Goal: Transaction & Acquisition: Subscribe to service/newsletter

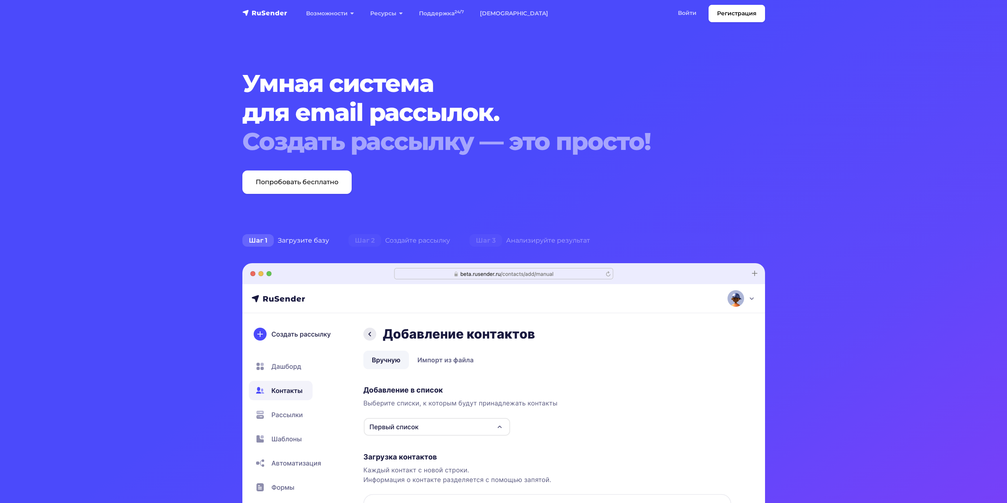
click at [685, 208] on section "Умная система для email рассылок. Создать рассылку — это просто! Попробовать бе…" at bounding box center [503, 383] width 1007 height 766
click at [866, 135] on section "Умная система для email рассылок. Создать рассылку — это просто! Попробовать бе…" at bounding box center [503, 383] width 1007 height 766
click at [719, 135] on div "Создать рассылку — это просто!" at bounding box center [481, 141] width 478 height 29
click at [734, 10] on link "Регистрация" at bounding box center [736, 13] width 56 height 17
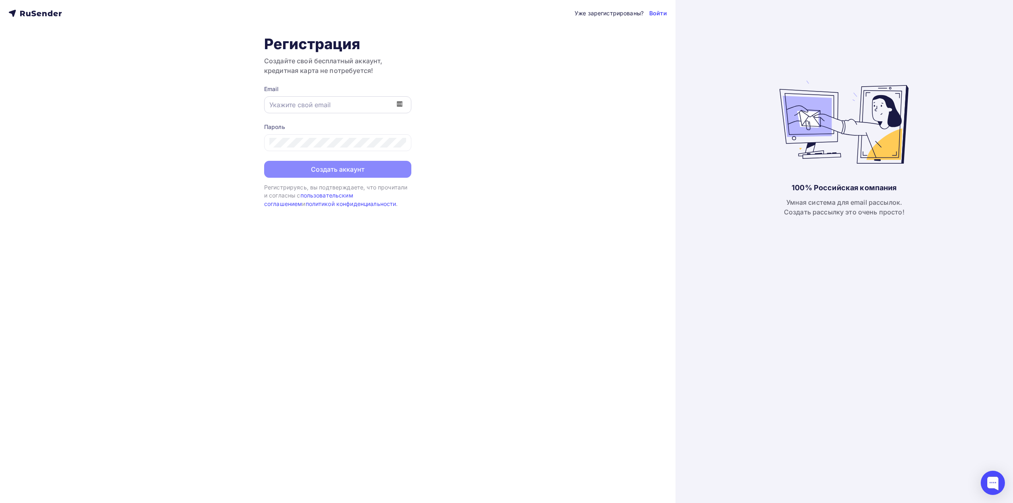
drag, startPoint x: 342, startPoint y: 93, endPoint x: 341, endPoint y: 98, distance: 4.5
click at [342, 95] on div "Email" at bounding box center [337, 99] width 147 height 28
click at [337, 106] on input "text" at bounding box center [337, 105] width 137 height 10
type input "[EMAIL_ADDRESS][DOMAIN_NAME]"
drag, startPoint x: 508, startPoint y: 356, endPoint x: 406, endPoint y: 152, distance: 229.2
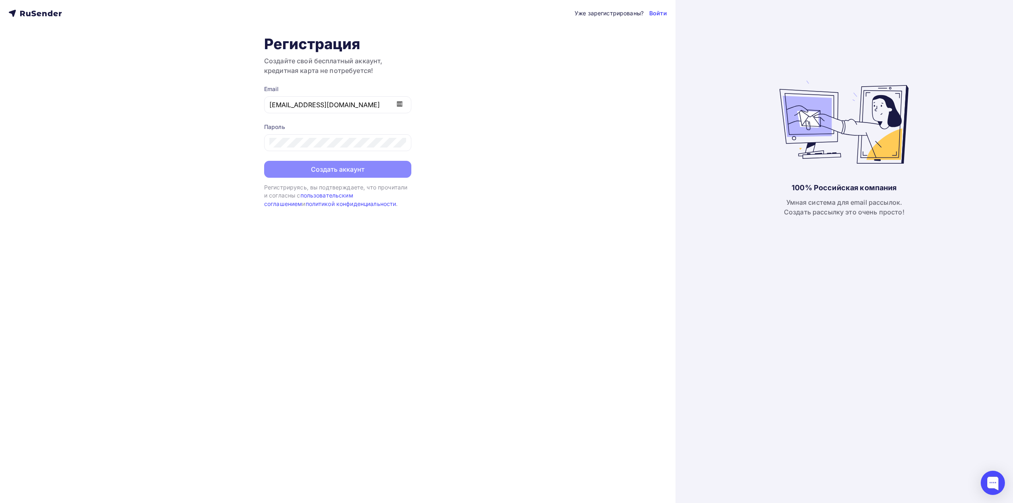
click at [510, 356] on div "Уже зарегистрированы? Войти Регистрация Создайте свой бесплатный аккаунт, креди…" at bounding box center [337, 251] width 675 height 503
click at [406, 145] on div at bounding box center [337, 143] width 147 height 18
click at [404, 144] on icon at bounding box center [401, 144] width 7 height 6
drag, startPoint x: 360, startPoint y: 106, endPoint x: 176, endPoint y: 106, distance: 184.2
click at [176, 106] on div "Уже зарегистрированы? Войти Регистрация Создайте свой бесплатный аккаунт, креди…" at bounding box center [337, 251] width 675 height 503
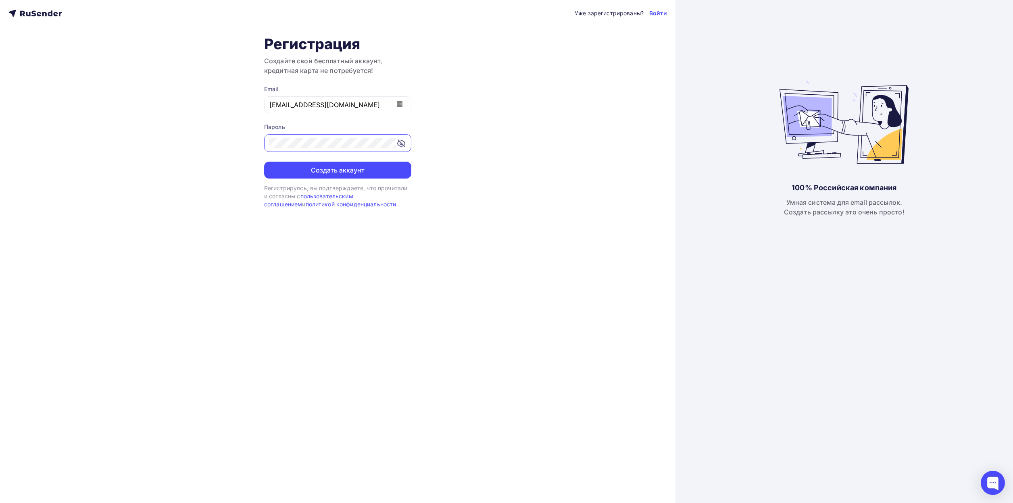
click at [206, 139] on div "Уже зарегистрированы? Войти Регистрация Создайте свой бесплатный аккаунт, креди…" at bounding box center [337, 251] width 675 height 503
click at [341, 170] on button "Создать аккаунт" at bounding box center [337, 170] width 147 height 17
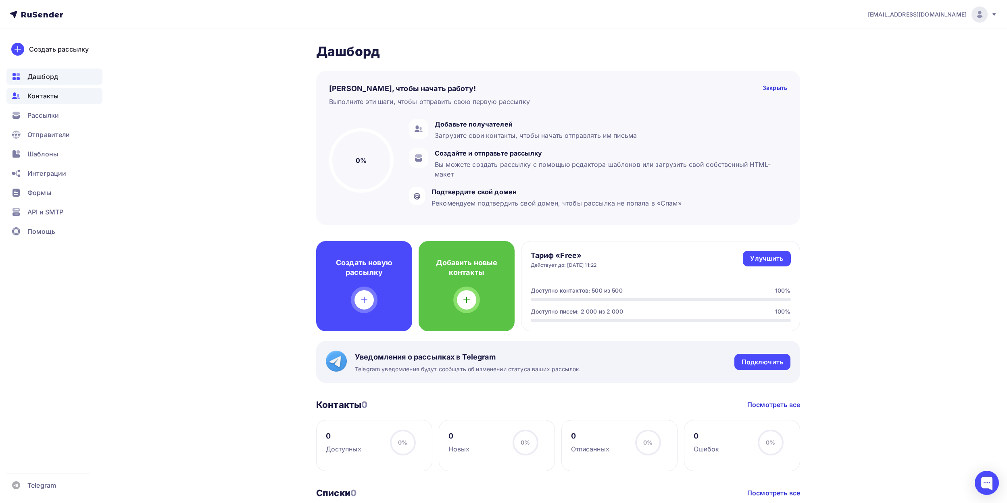
click at [52, 94] on span "Контакты" at bounding box center [42, 96] width 31 height 10
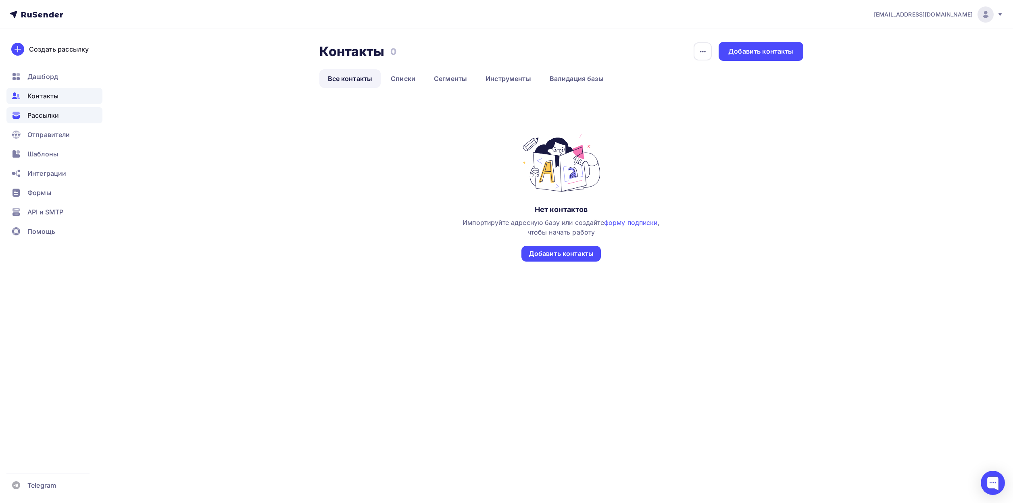
click at [57, 116] on span "Рассылки" at bounding box center [42, 115] width 31 height 10
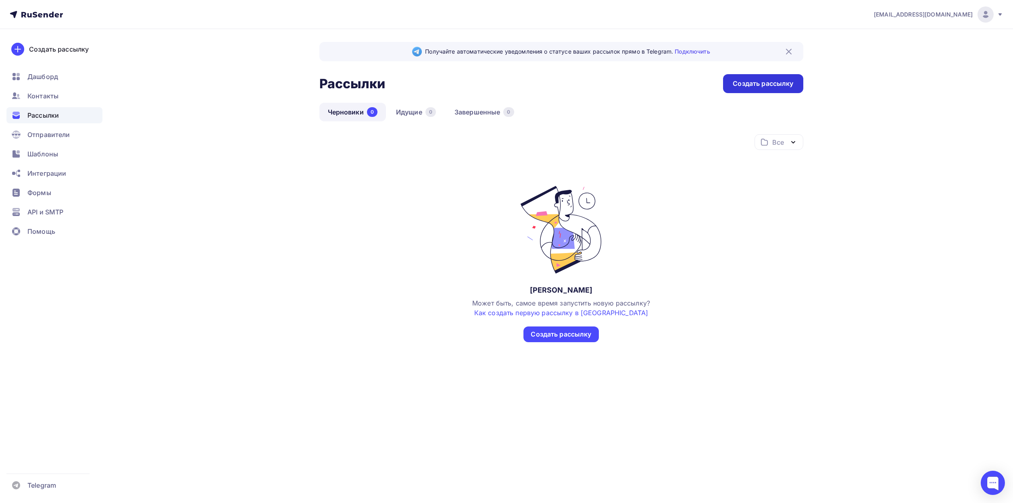
click at [760, 85] on div "Создать рассылку" at bounding box center [763, 83] width 60 height 9
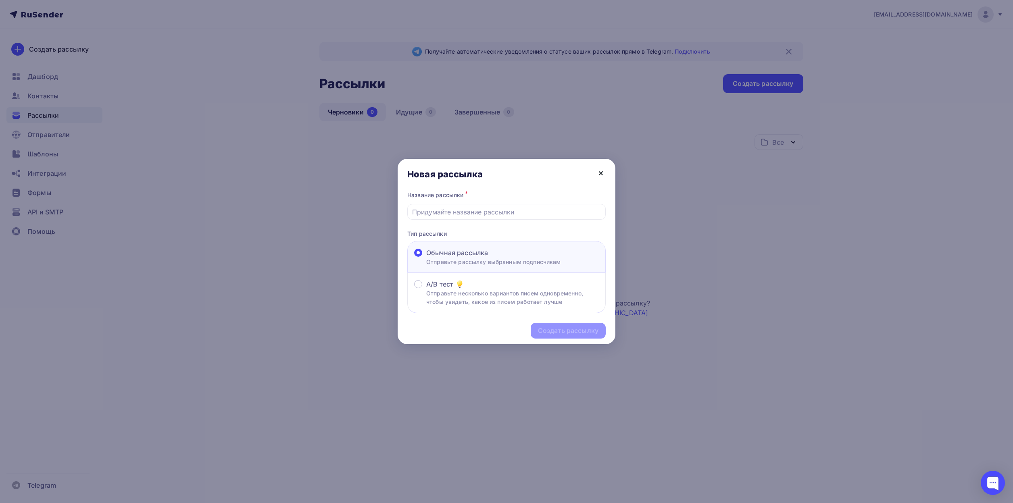
click at [602, 173] on icon at bounding box center [601, 174] width 10 height 10
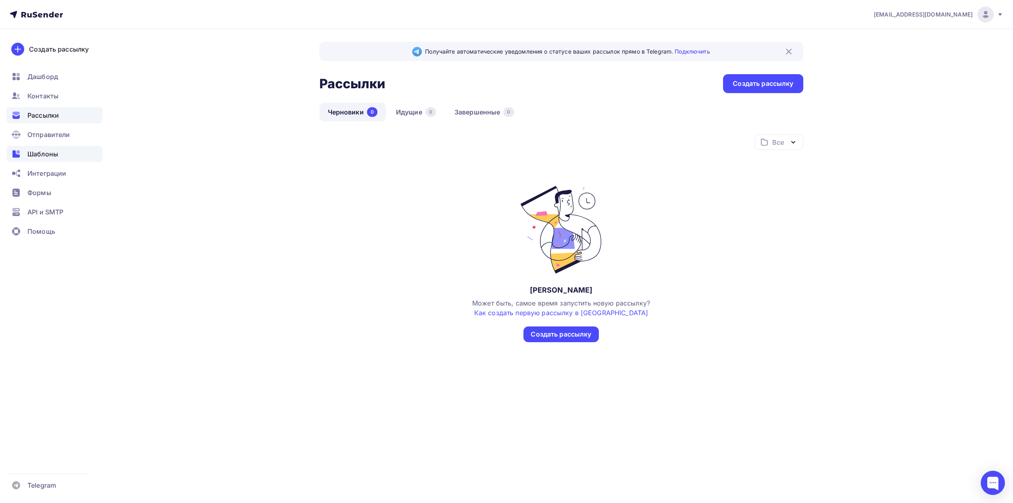
click at [19, 152] on rect at bounding box center [18, 151] width 3 height 3
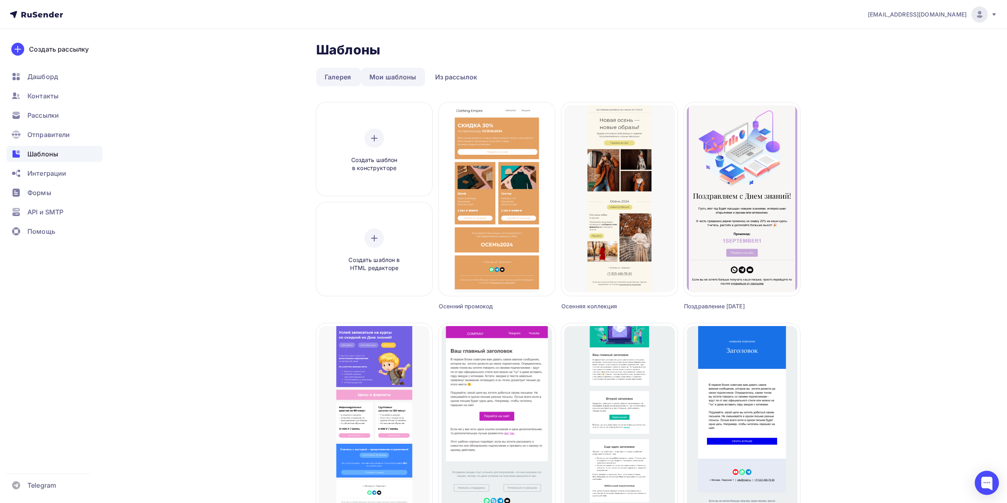
click at [396, 79] on link "Мои шаблоны" at bounding box center [393, 77] width 64 height 19
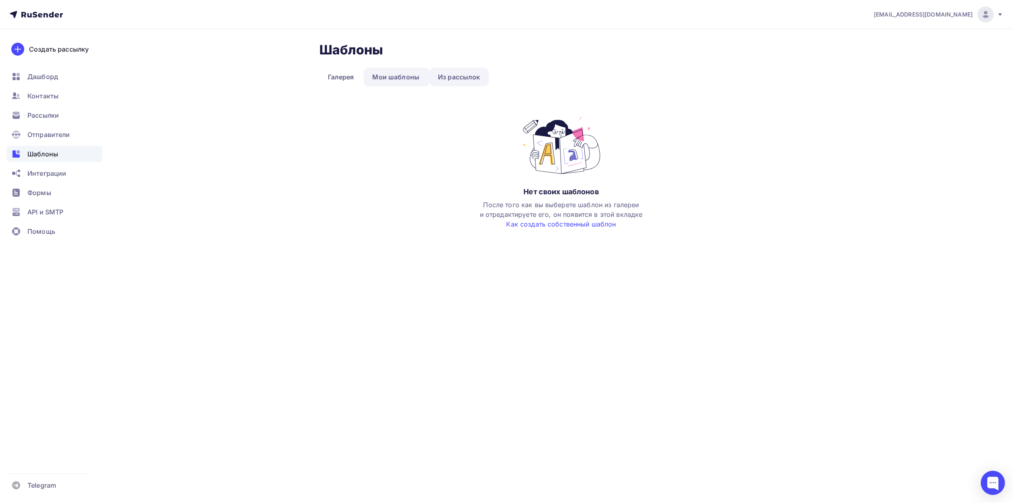
click at [467, 71] on link "Из рассылок" at bounding box center [458, 77] width 59 height 19
click at [341, 83] on link "Галерея" at bounding box center [340, 77] width 43 height 19
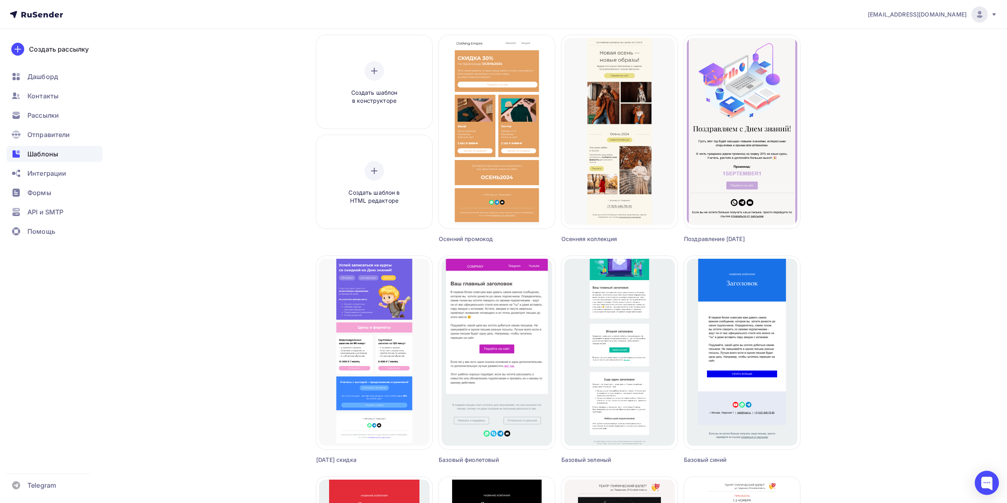
scroll to position [134, 0]
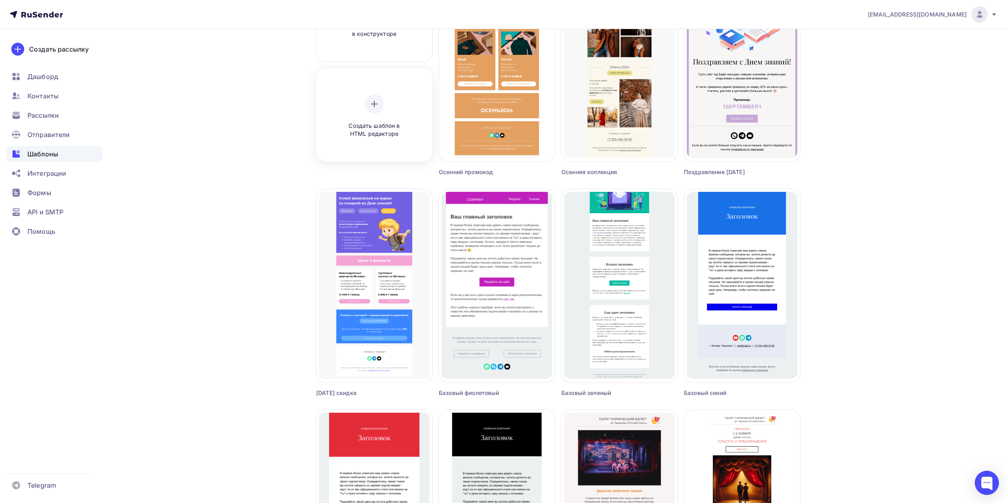
click at [382, 105] on div at bounding box center [373, 103] width 19 height 19
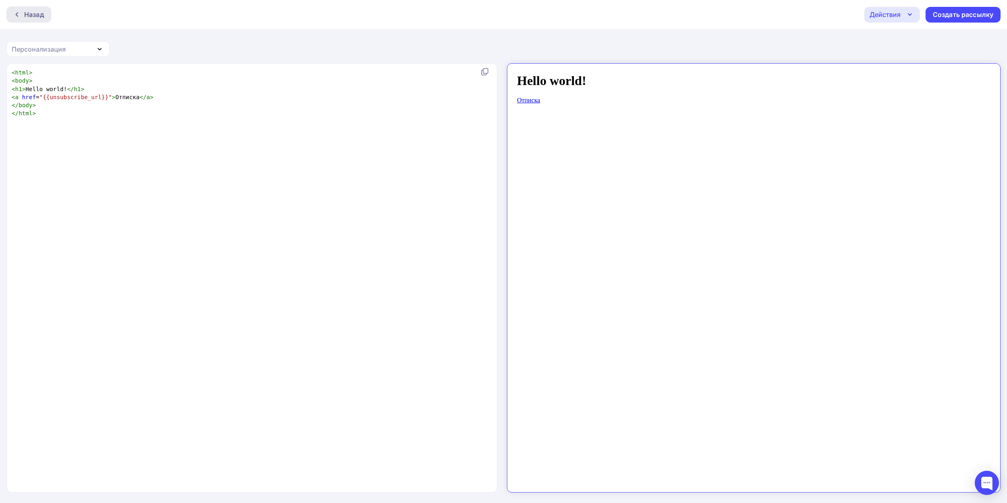
click at [40, 16] on div "Назад" at bounding box center [34, 15] width 20 height 10
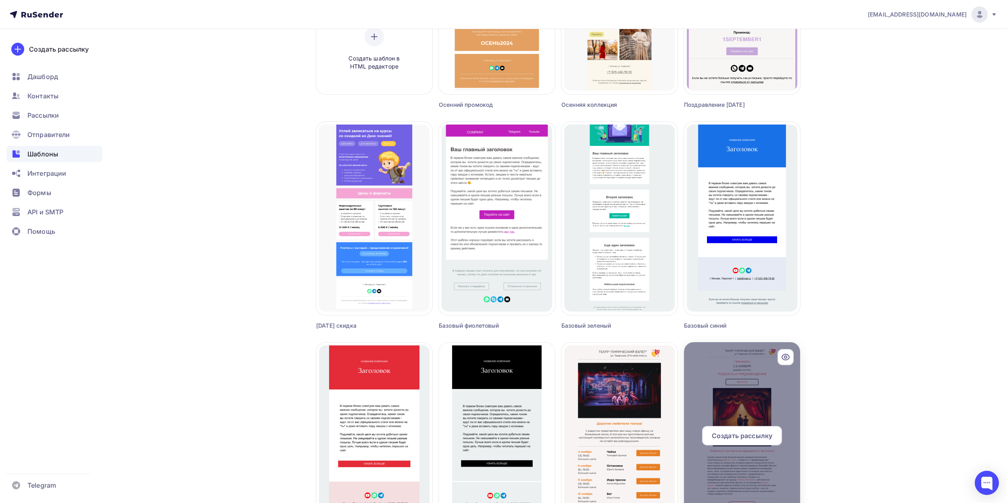
scroll to position [340, 0]
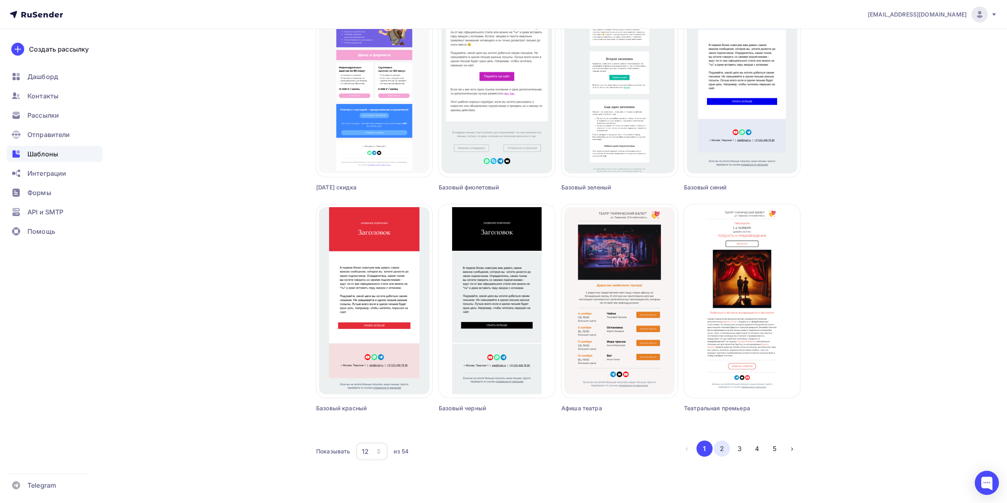
click at [718, 444] on button "2" at bounding box center [722, 449] width 16 height 16
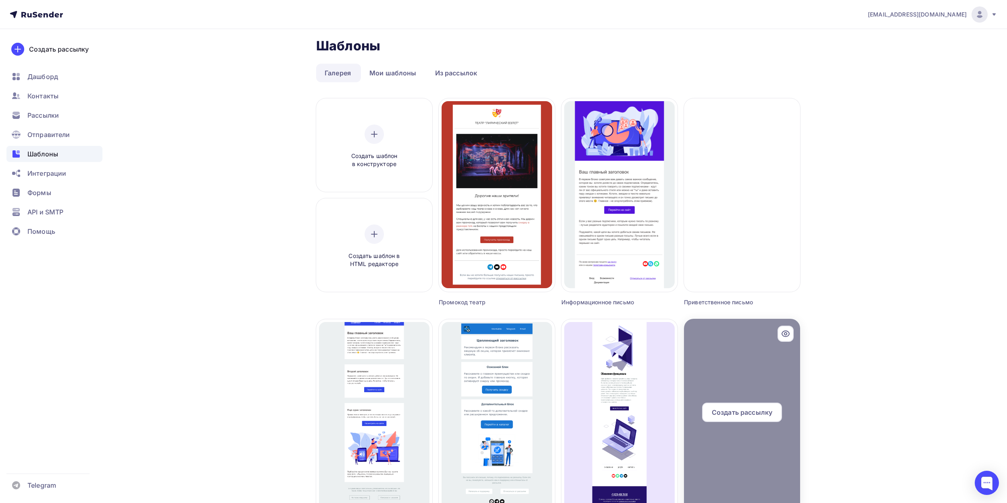
scroll to position [0, 0]
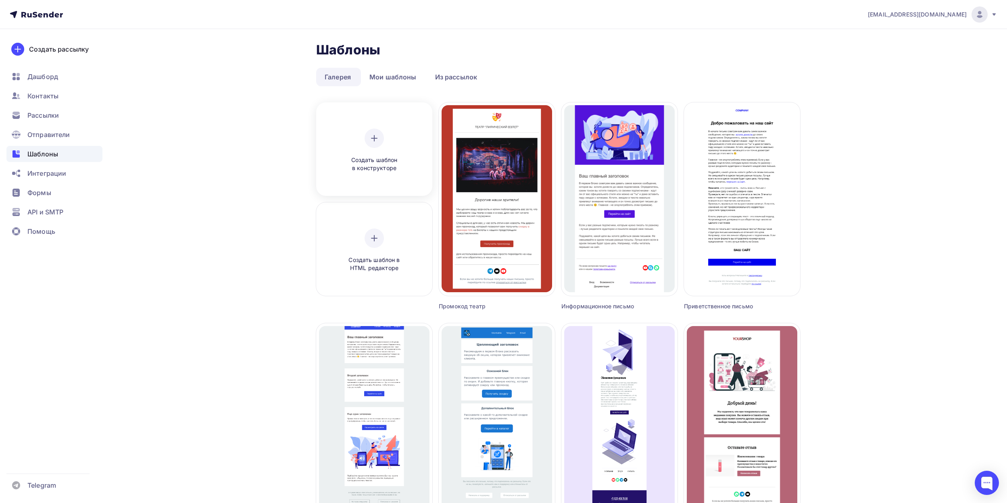
click at [371, 139] on icon at bounding box center [374, 138] width 10 height 10
